Goal: Information Seeking & Learning: Learn about a topic

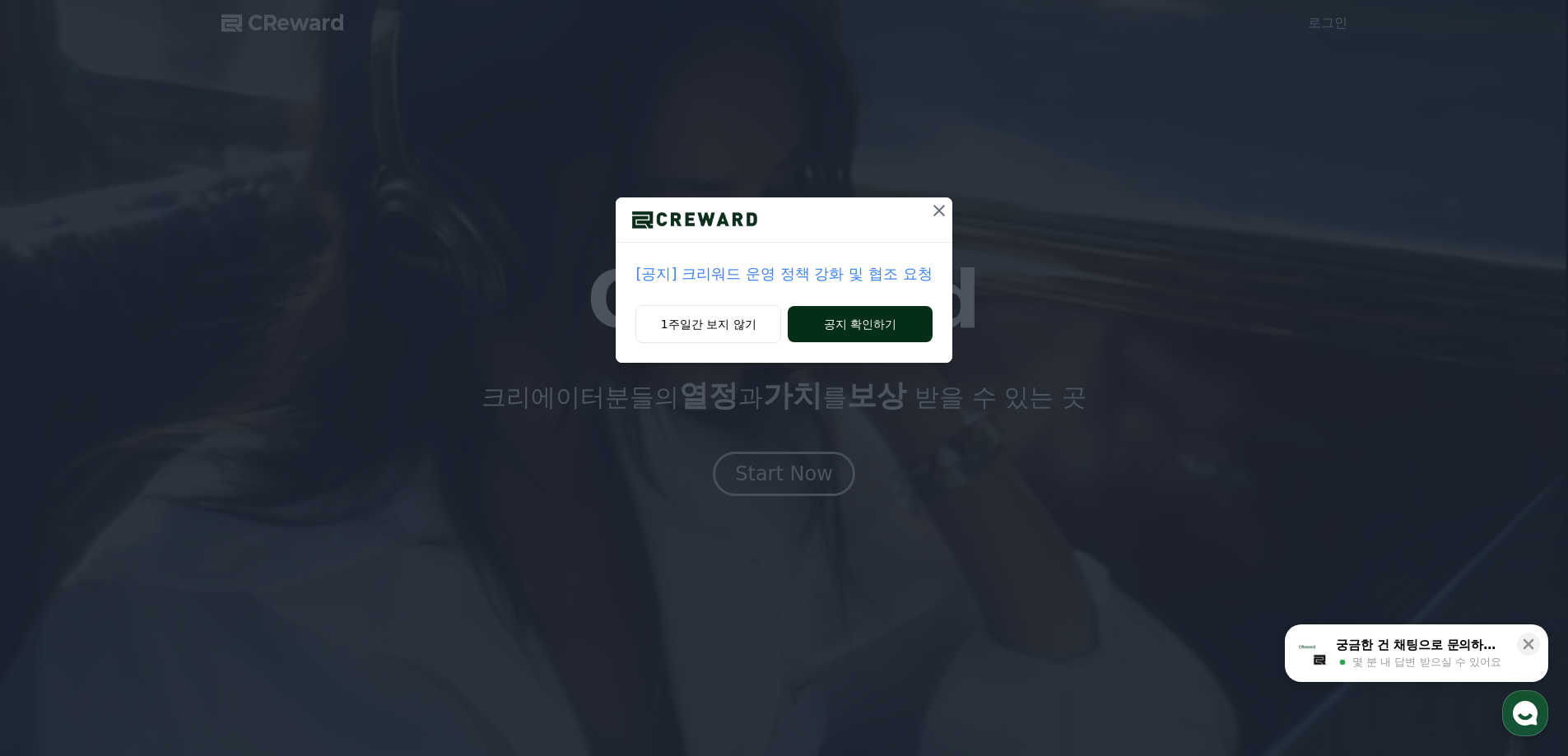
click at [853, 318] on button "공지 확인하기" at bounding box center [859, 324] width 144 height 36
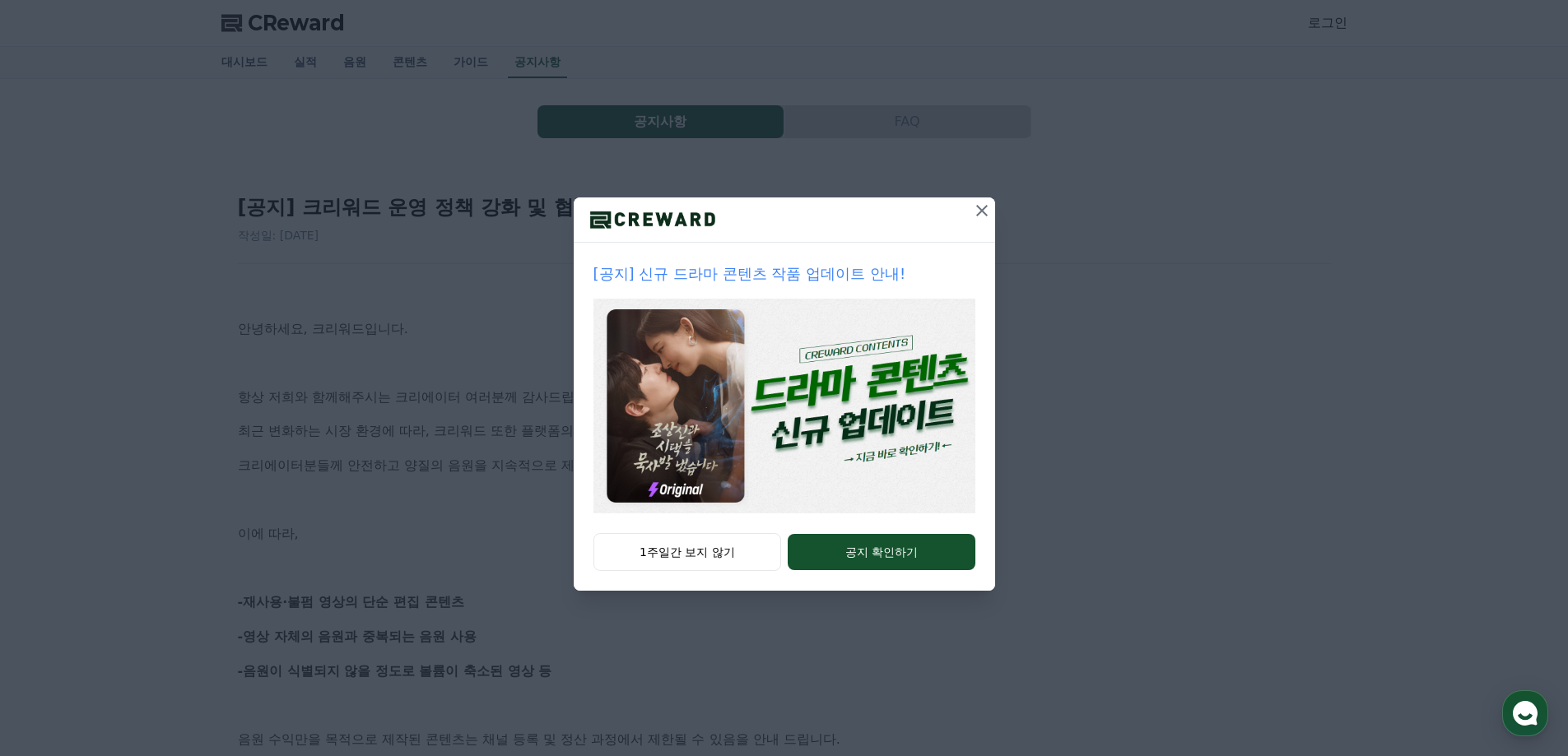
click at [981, 214] on icon at bounding box center [982, 210] width 19 height 19
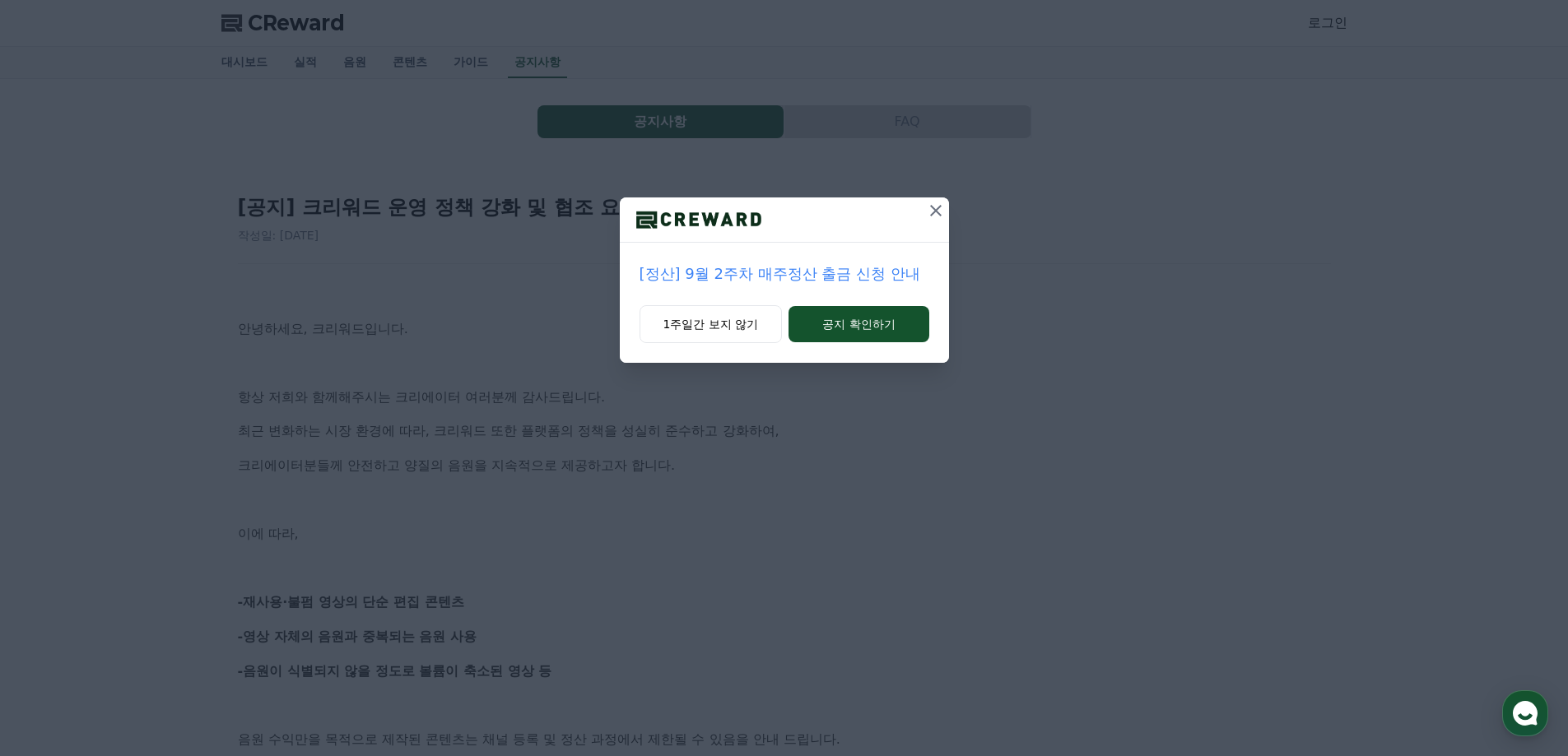
drag, startPoint x: 925, startPoint y: 205, endPoint x: 933, endPoint y: 208, distance: 8.5
click at [931, 207] on button at bounding box center [935, 210] width 26 height 26
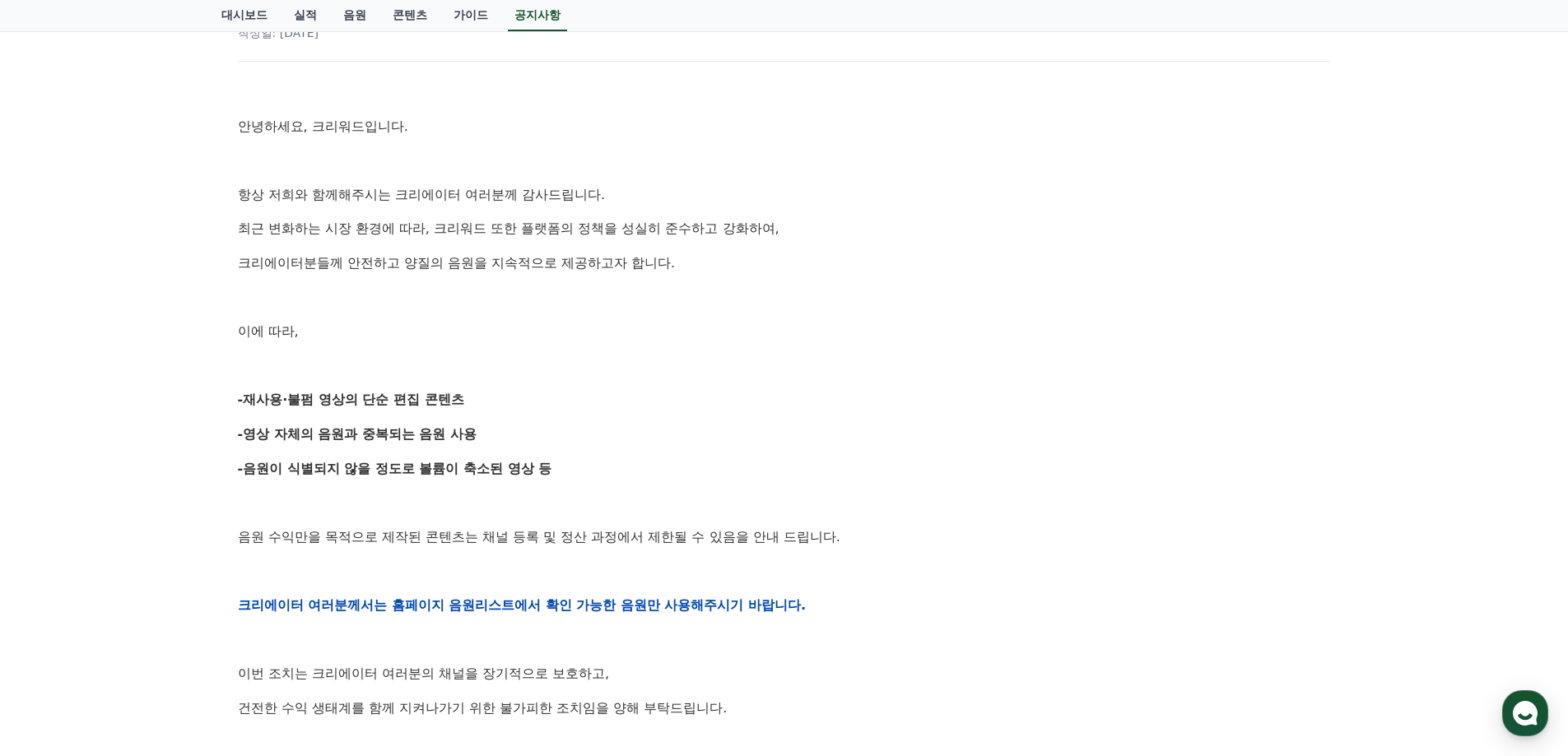
scroll to position [247, 0]
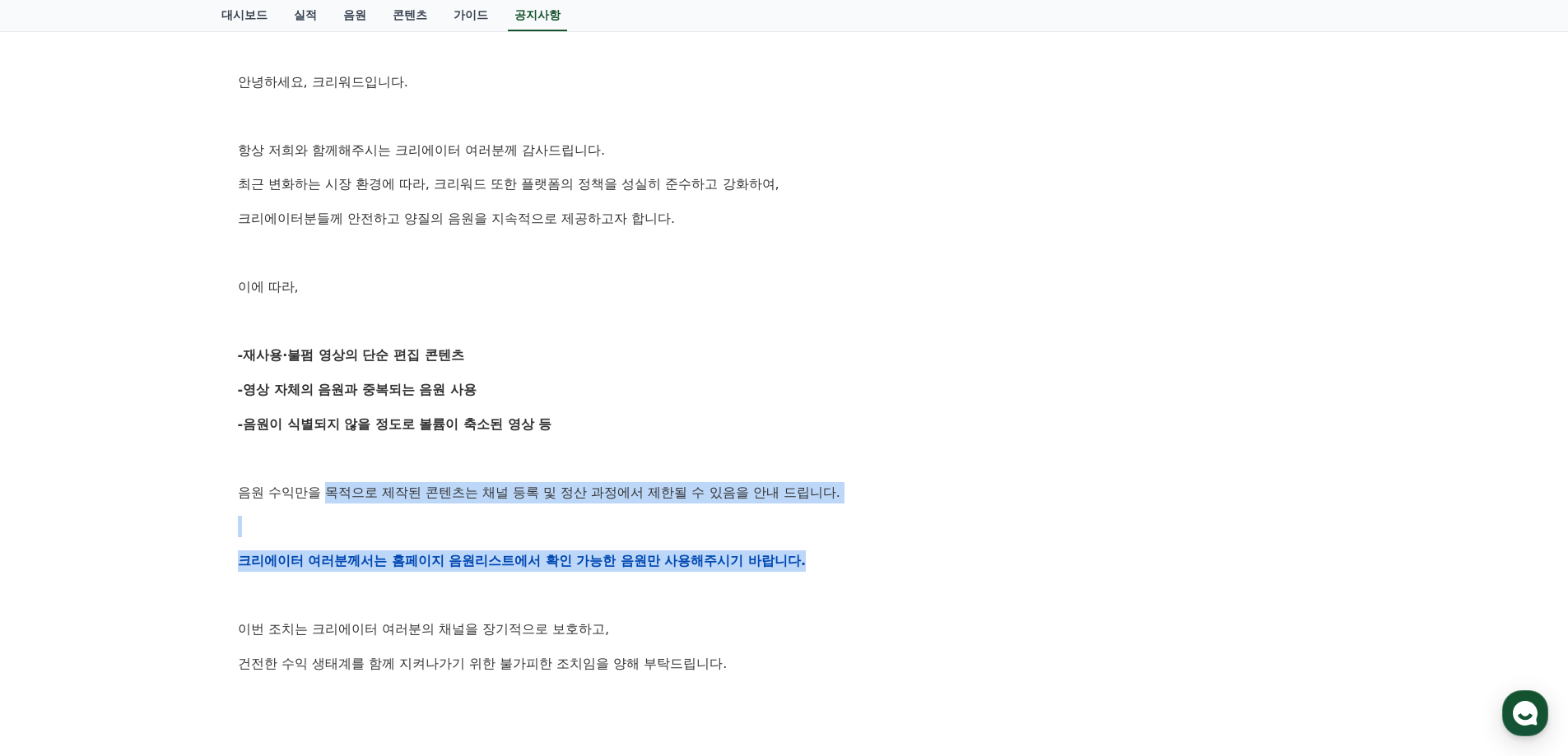
drag, startPoint x: 353, startPoint y: 483, endPoint x: 859, endPoint y: 553, distance: 510.8
click at [859, 553] on div "안녕하세요, 크리워드입니다. 항상 저희와 함께해주시는 크리에이터 여러분께 감사드립니다. 최근 변화하는 시장 환경에 따라, 크리워드 또한 플랫폼…" at bounding box center [784, 560] width 1093 height 1048
click at [859, 553] on p "크리에이터 여러분께서는 홈페이지 음원리스트에서 확인 가능한 음원만 사용해주시기 바랍니다." at bounding box center [784, 561] width 1093 height 21
drag, startPoint x: 859, startPoint y: 553, endPoint x: 411, endPoint y: 476, distance: 454.6
click at [411, 476] on div "안녕하세요, 크리워드입니다. 항상 저희와 함께해주시는 크리에이터 여러분께 감사드립니다. 최근 변화하는 시장 환경에 따라, 크리워드 또한 플랫폼…" at bounding box center [784, 560] width 1093 height 1048
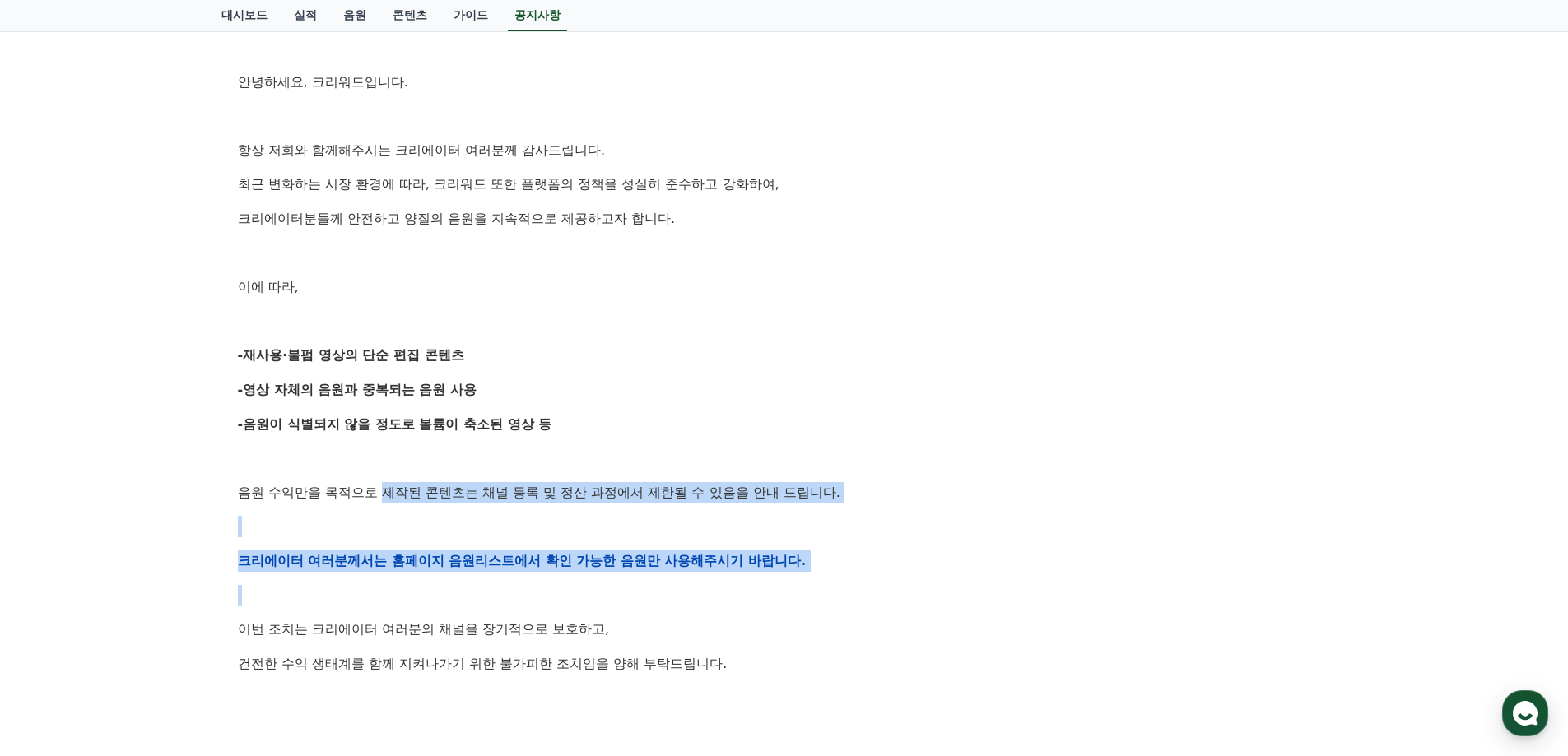
click at [410, 475] on div "안녕하세요, 크리워드입니다. 항상 저희와 함께해주시는 크리에이터 여러분께 감사드립니다. 최근 변화하는 시장 환경에 따라, 크리워드 또한 플랫폼…" at bounding box center [784, 560] width 1093 height 1048
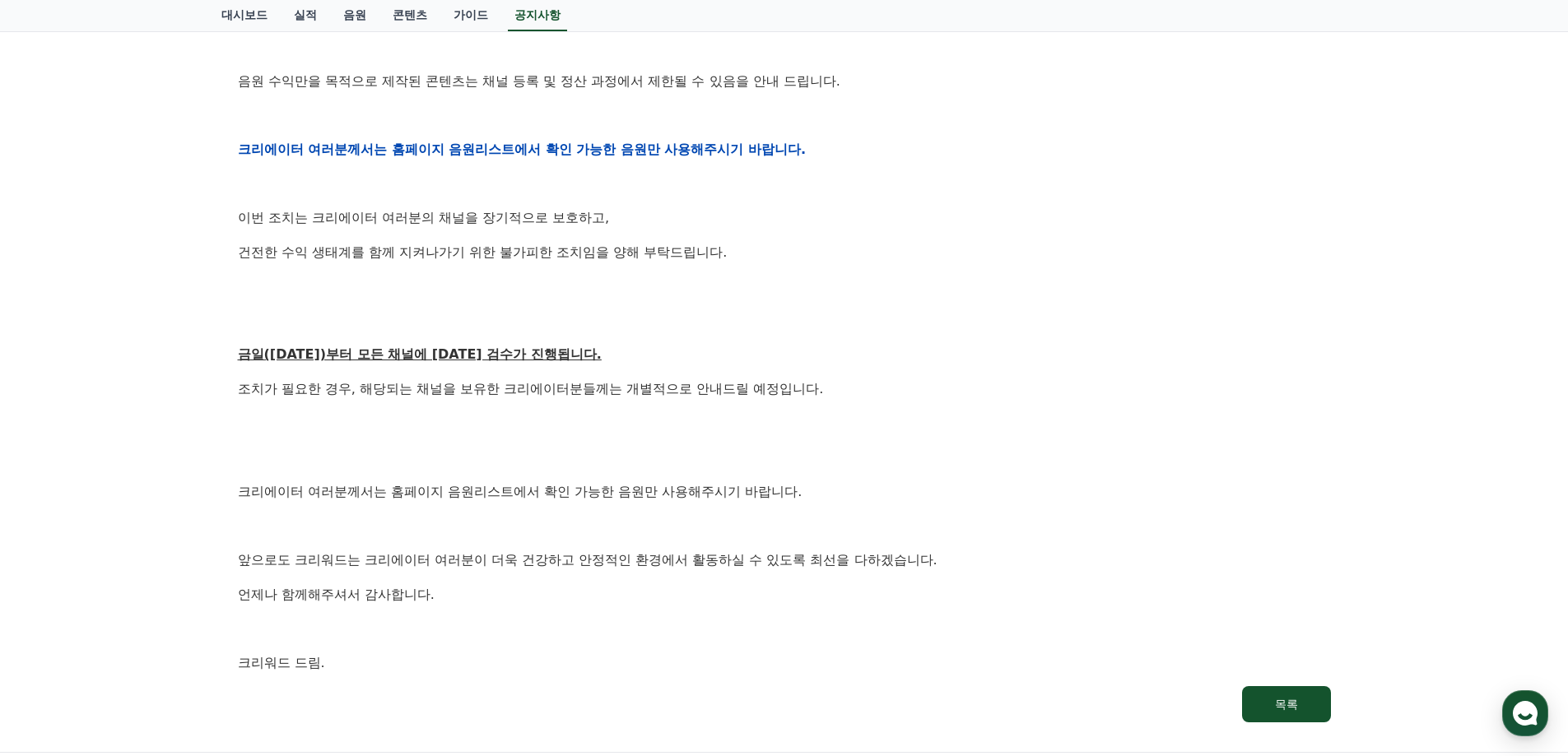
scroll to position [0, 0]
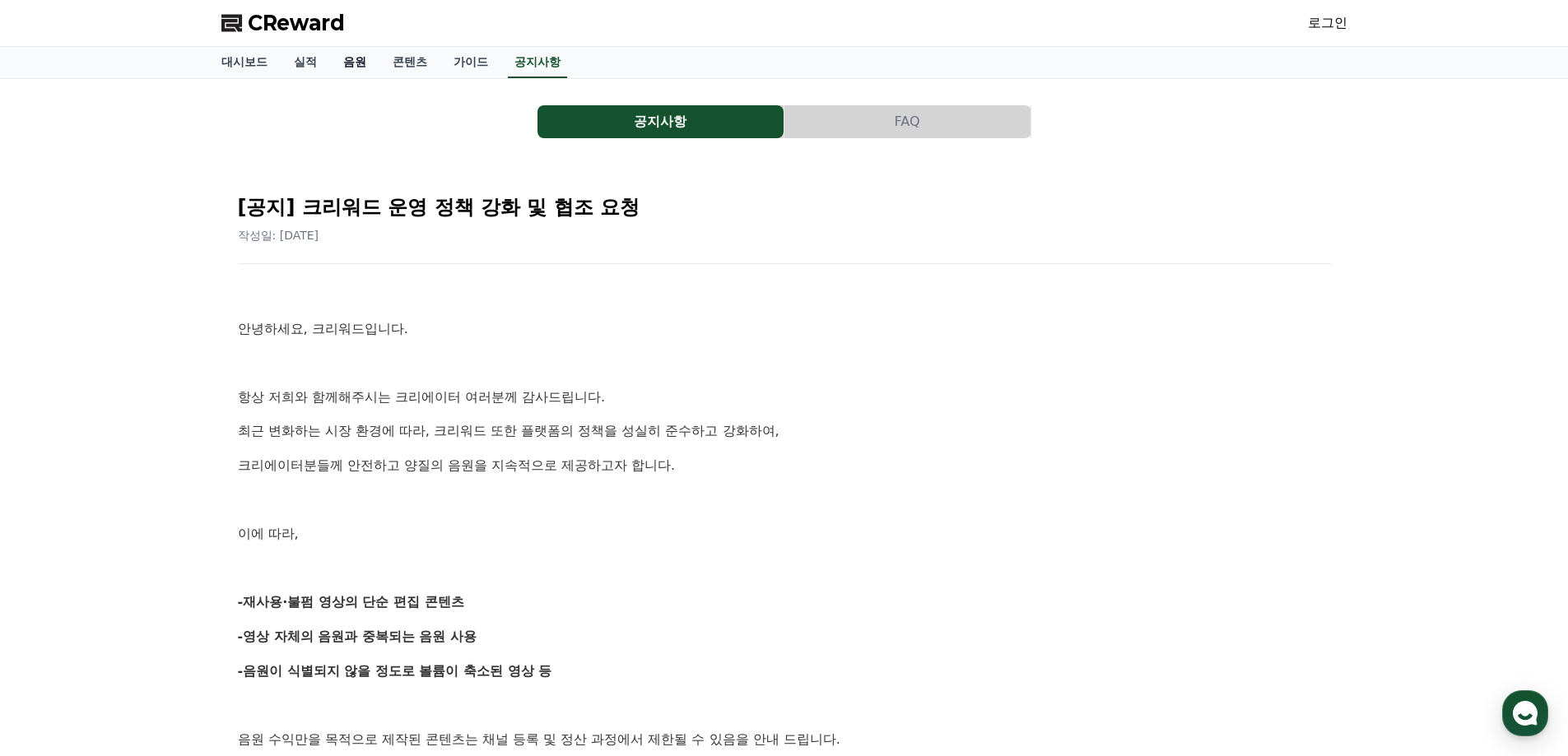
click at [349, 70] on link "음원" at bounding box center [354, 62] width 50 height 31
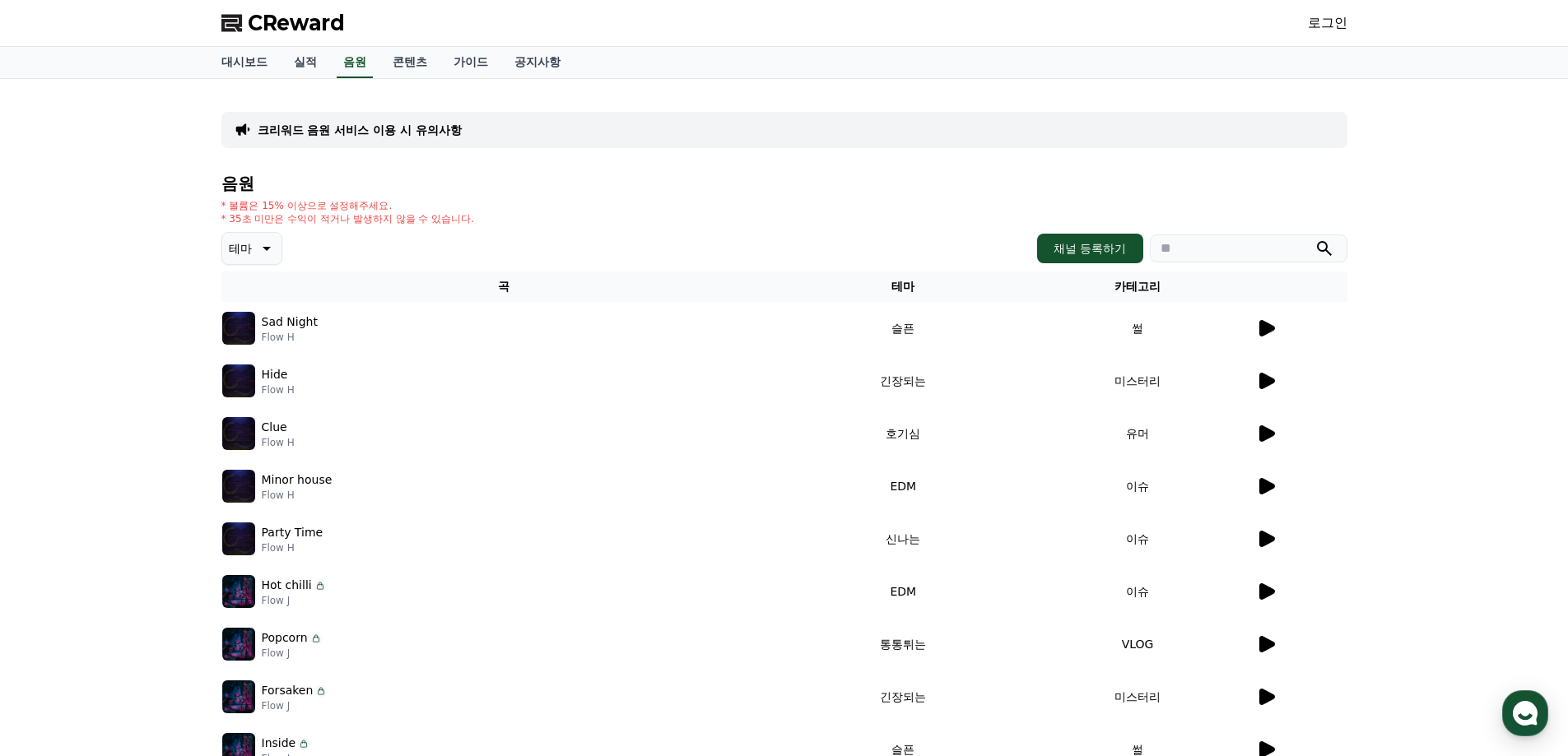
click at [1268, 324] on icon at bounding box center [1266, 328] width 19 height 19
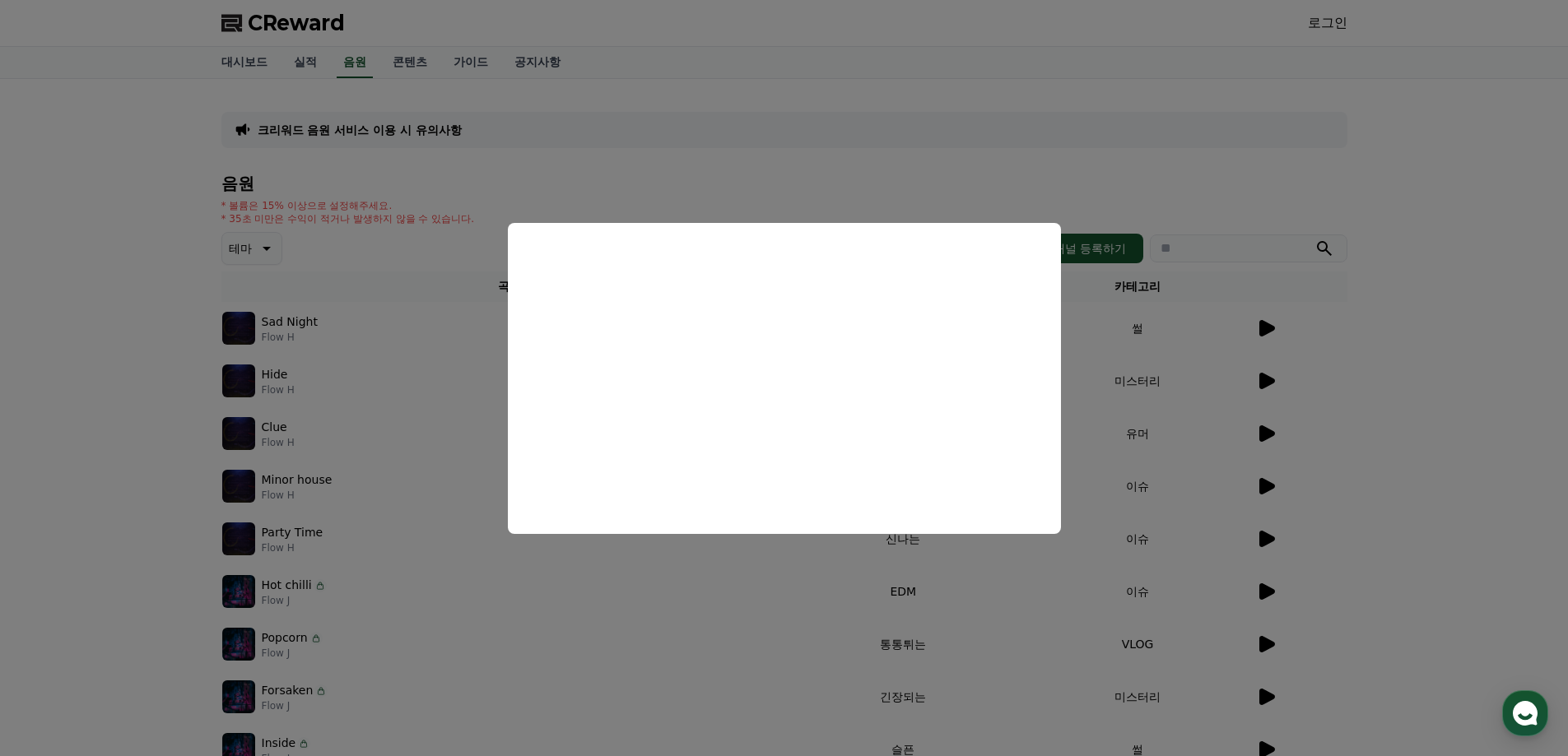
click at [1335, 328] on button "close modal" at bounding box center [784, 378] width 1568 height 756
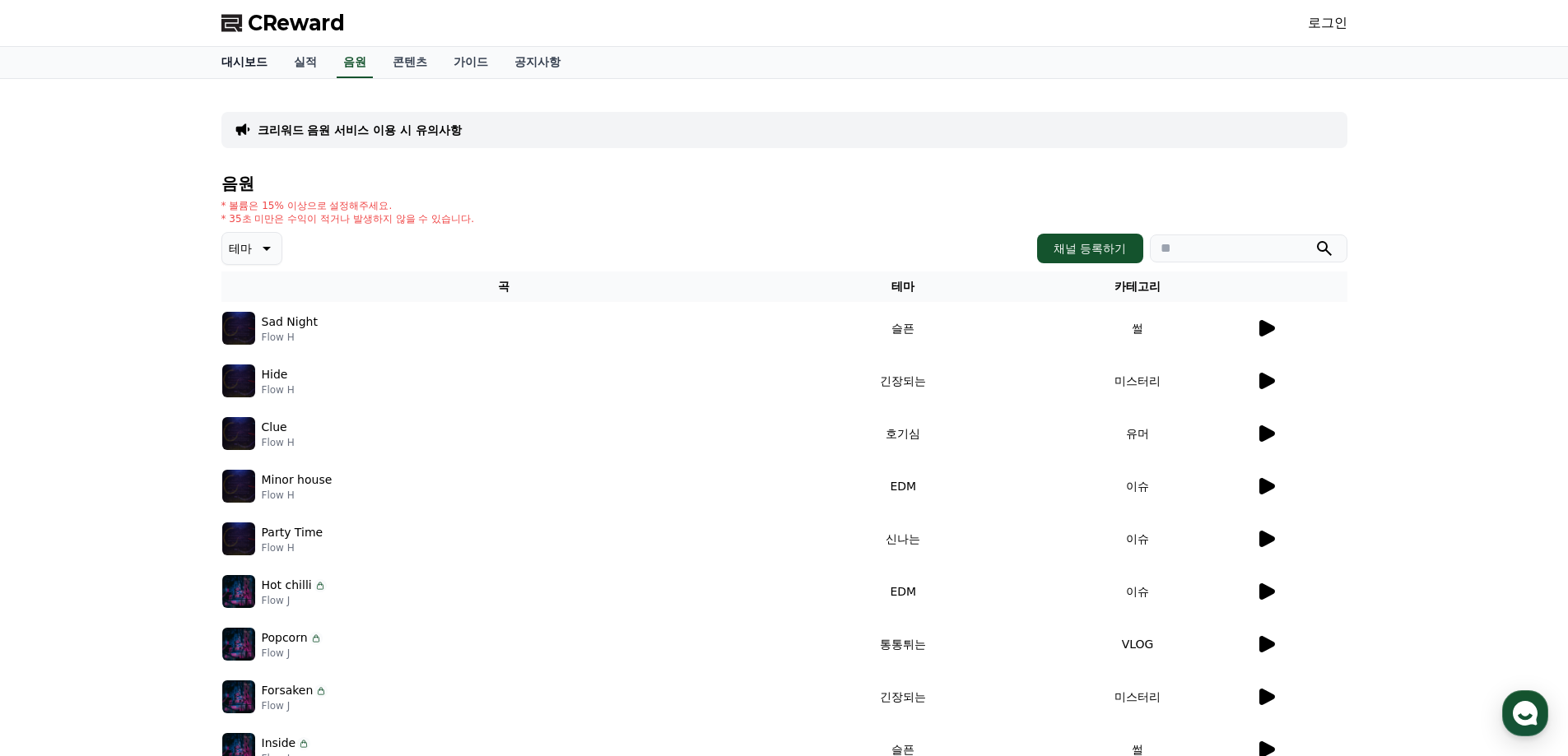
click at [248, 68] on link "대시보드" at bounding box center [244, 62] width 72 height 31
